Goal: Communication & Community: Connect with others

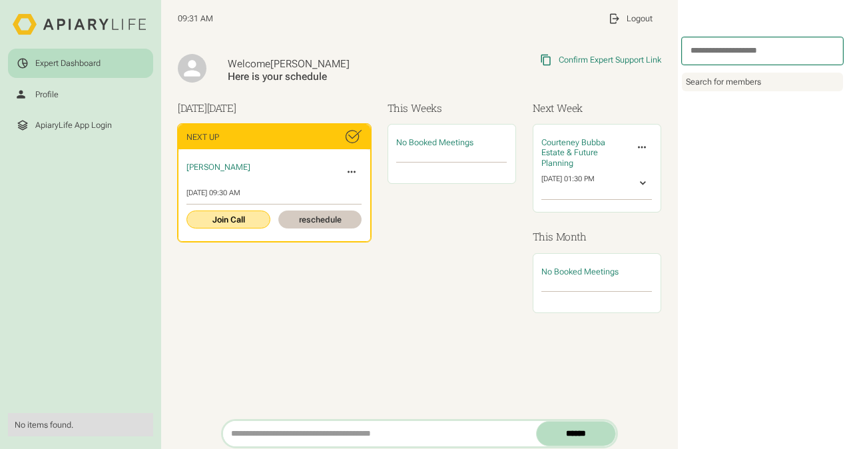
click at [230, 217] on link "Join Call" at bounding box center [227, 219] width 83 height 18
click at [237, 215] on link "Join Call" at bounding box center [227, 219] width 83 height 18
